Goal: Find specific page/section: Find specific page/section

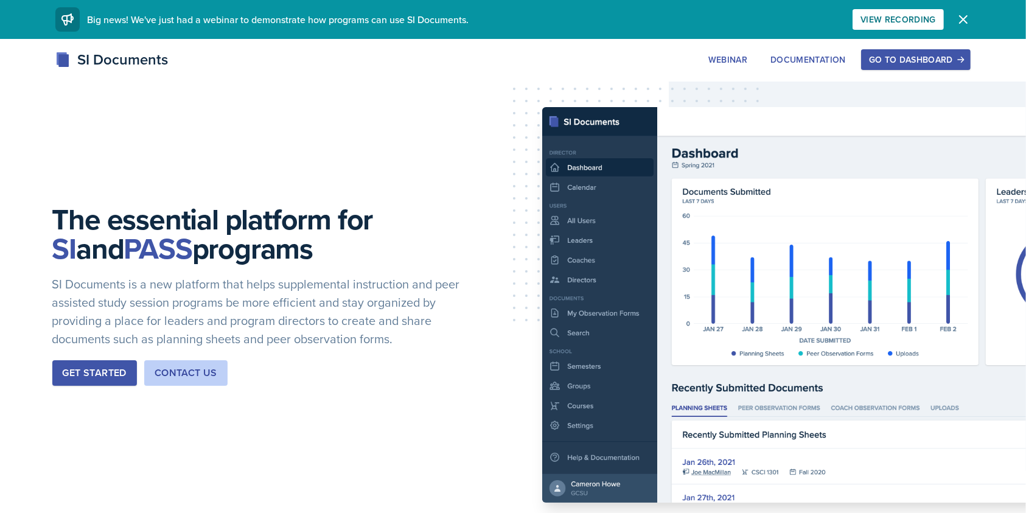
click at [892, 59] on div "Go to Dashboard" at bounding box center [916, 60] width 94 height 10
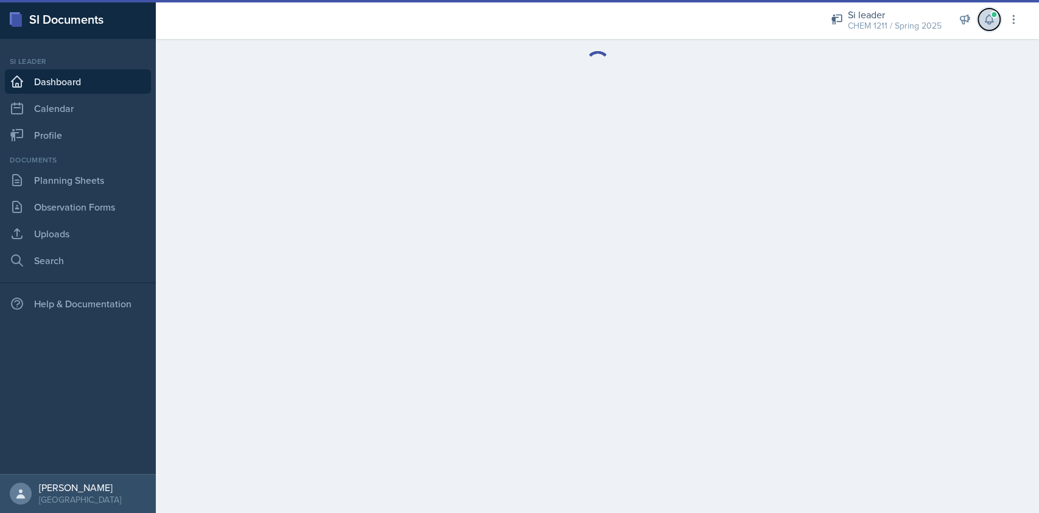
click at [988, 23] on icon at bounding box center [989, 19] width 8 height 9
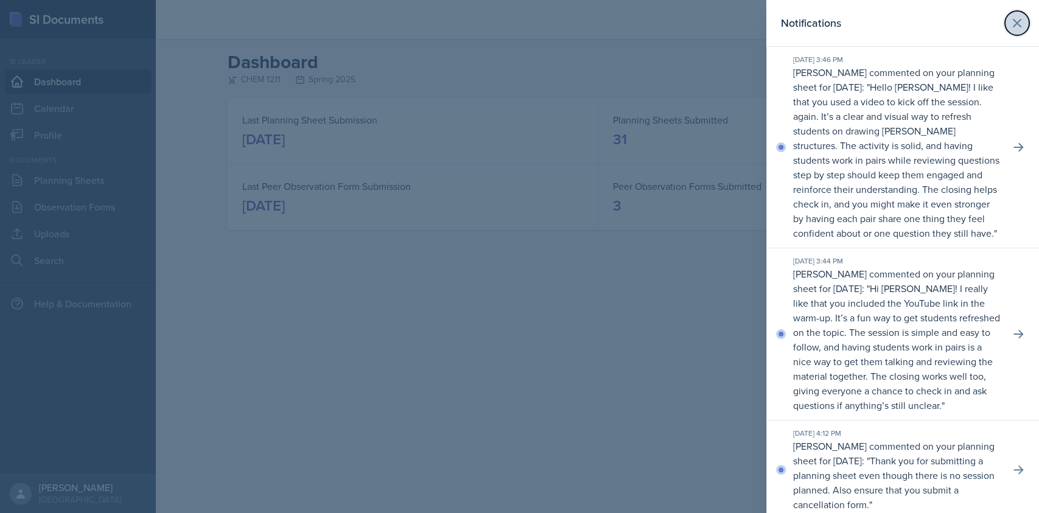
click at [1010, 26] on icon at bounding box center [1017, 23] width 15 height 15
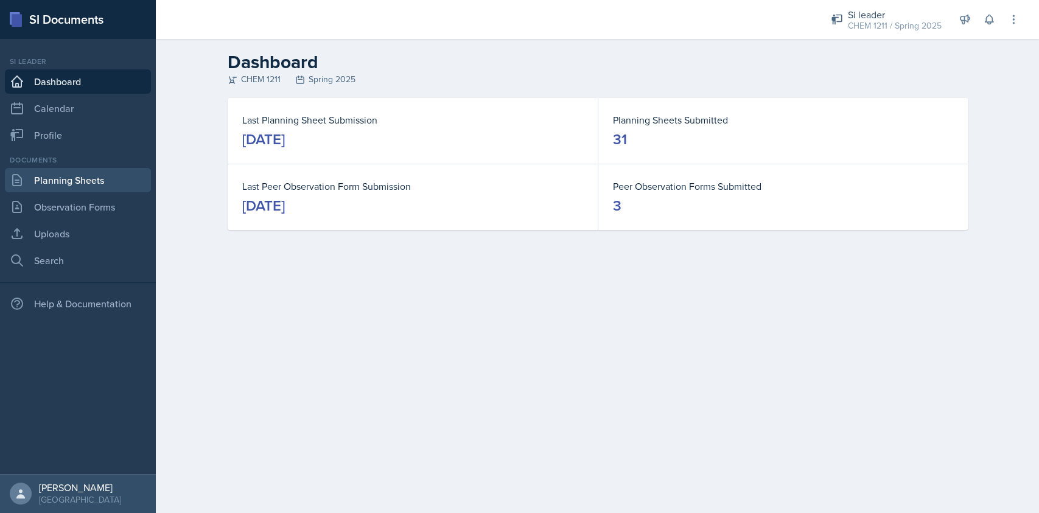
click at [90, 187] on link "Planning Sheets" at bounding box center [78, 180] width 146 height 24
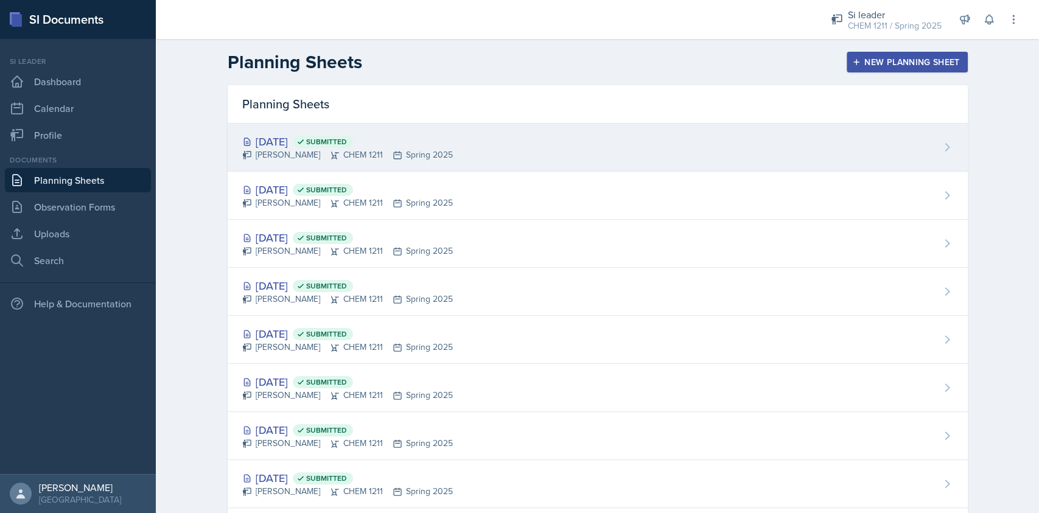
click at [492, 159] on div "[DATE] Submitted [PERSON_NAME] CHEM 1211 Spring 2025" at bounding box center [598, 148] width 740 height 48
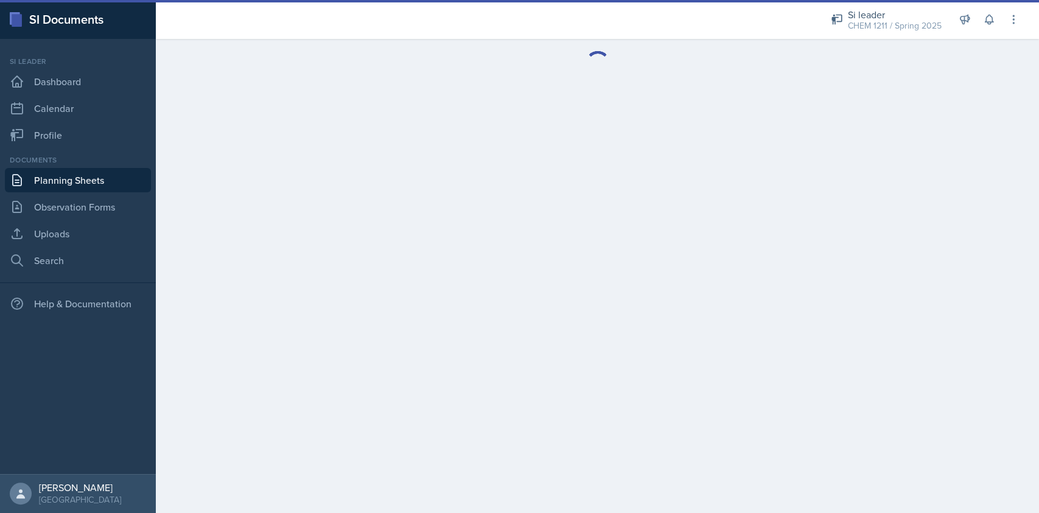
click at [78, 185] on link "Planning Sheets" at bounding box center [78, 180] width 146 height 24
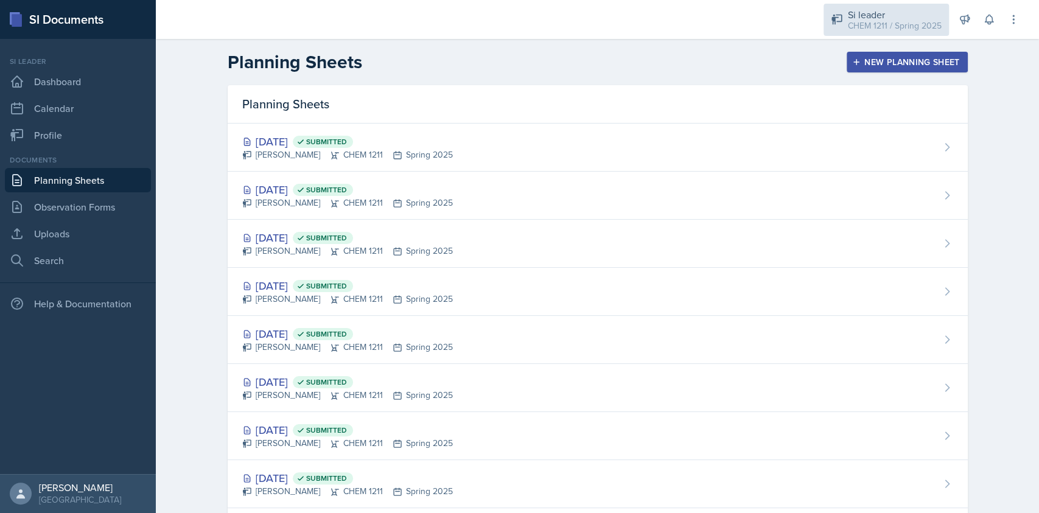
click at [862, 30] on div "CHEM 1211 / Spring 2025" at bounding box center [895, 25] width 94 height 13
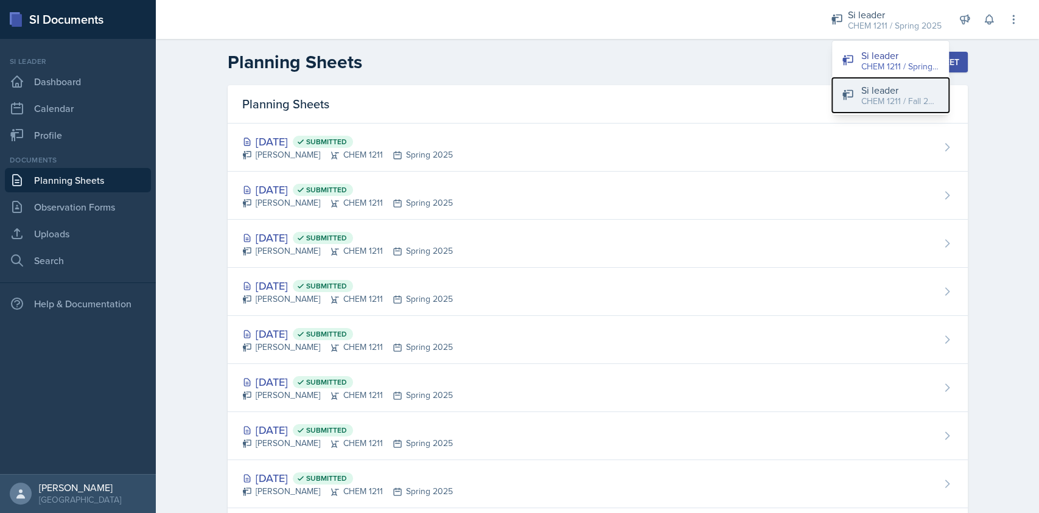
click at [884, 100] on div "CHEM 1211 / Fall 2025" at bounding box center [900, 101] width 78 height 13
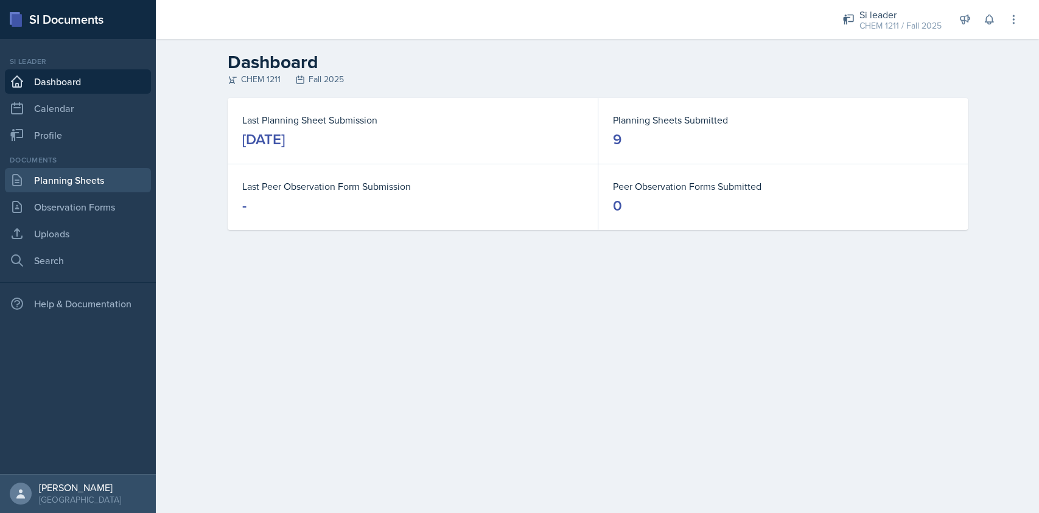
click at [88, 191] on link "Planning Sheets" at bounding box center [78, 180] width 146 height 24
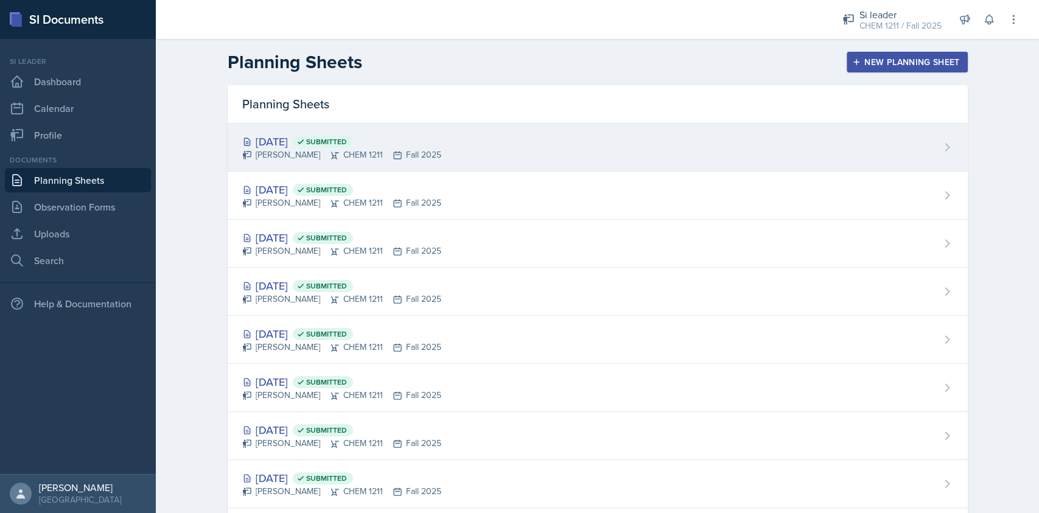
click at [415, 151] on div "[PERSON_NAME] CHEM 1211 Fall 2025" at bounding box center [341, 155] width 199 height 13
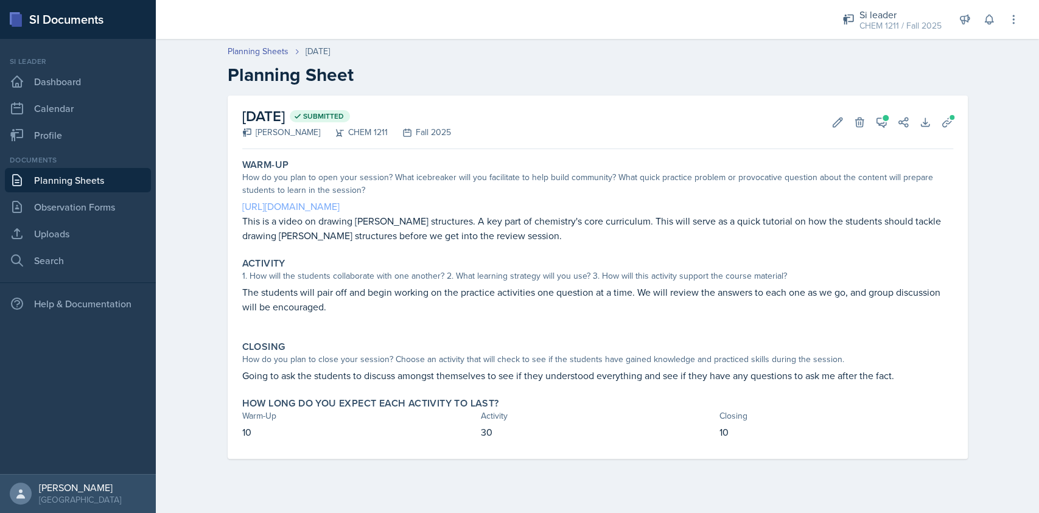
click at [340, 202] on link "[URL][DOMAIN_NAME]" at bounding box center [290, 206] width 97 height 13
